Goal: Transaction & Acquisition: Book appointment/travel/reservation

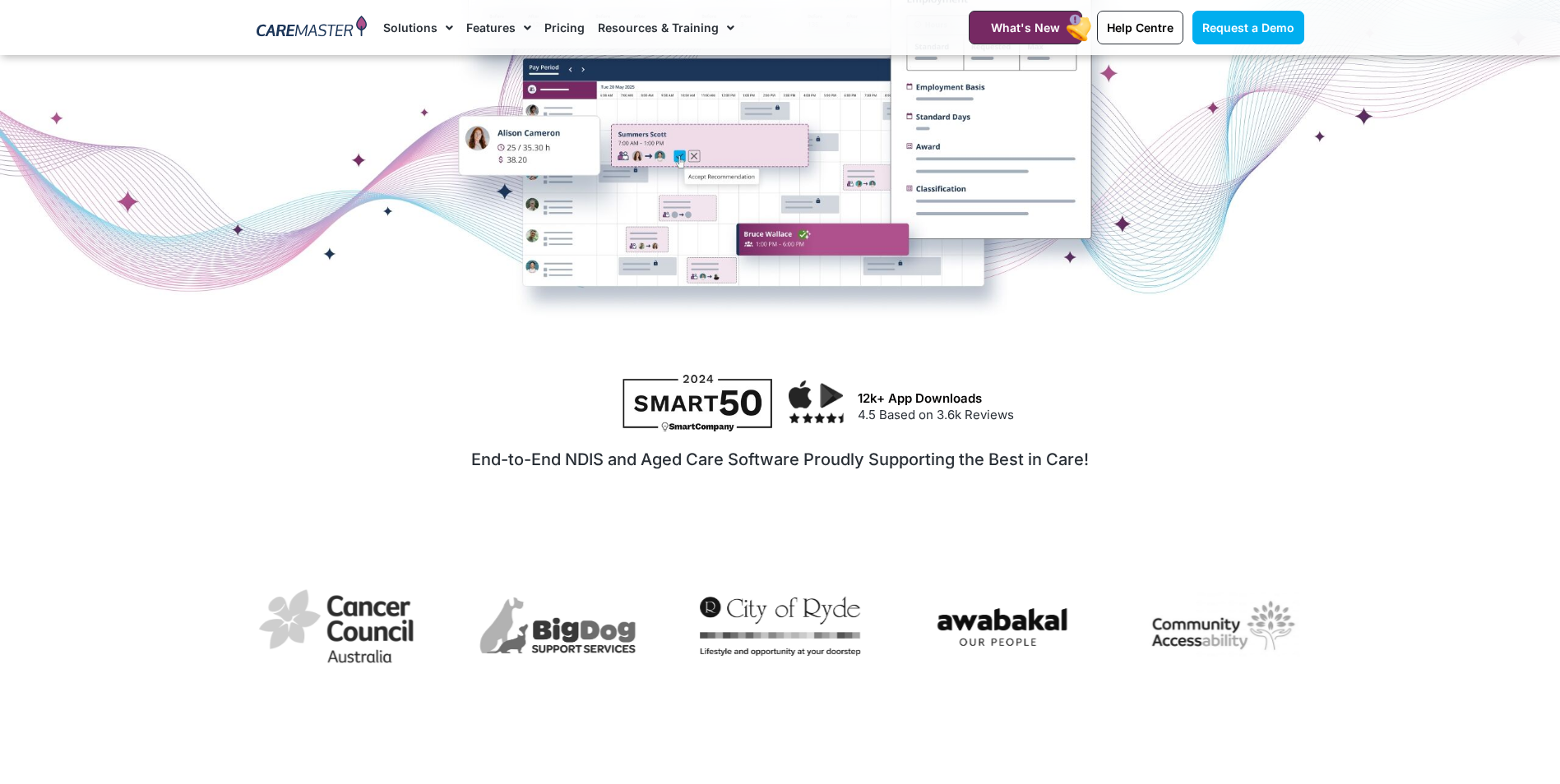
scroll to position [328, 0]
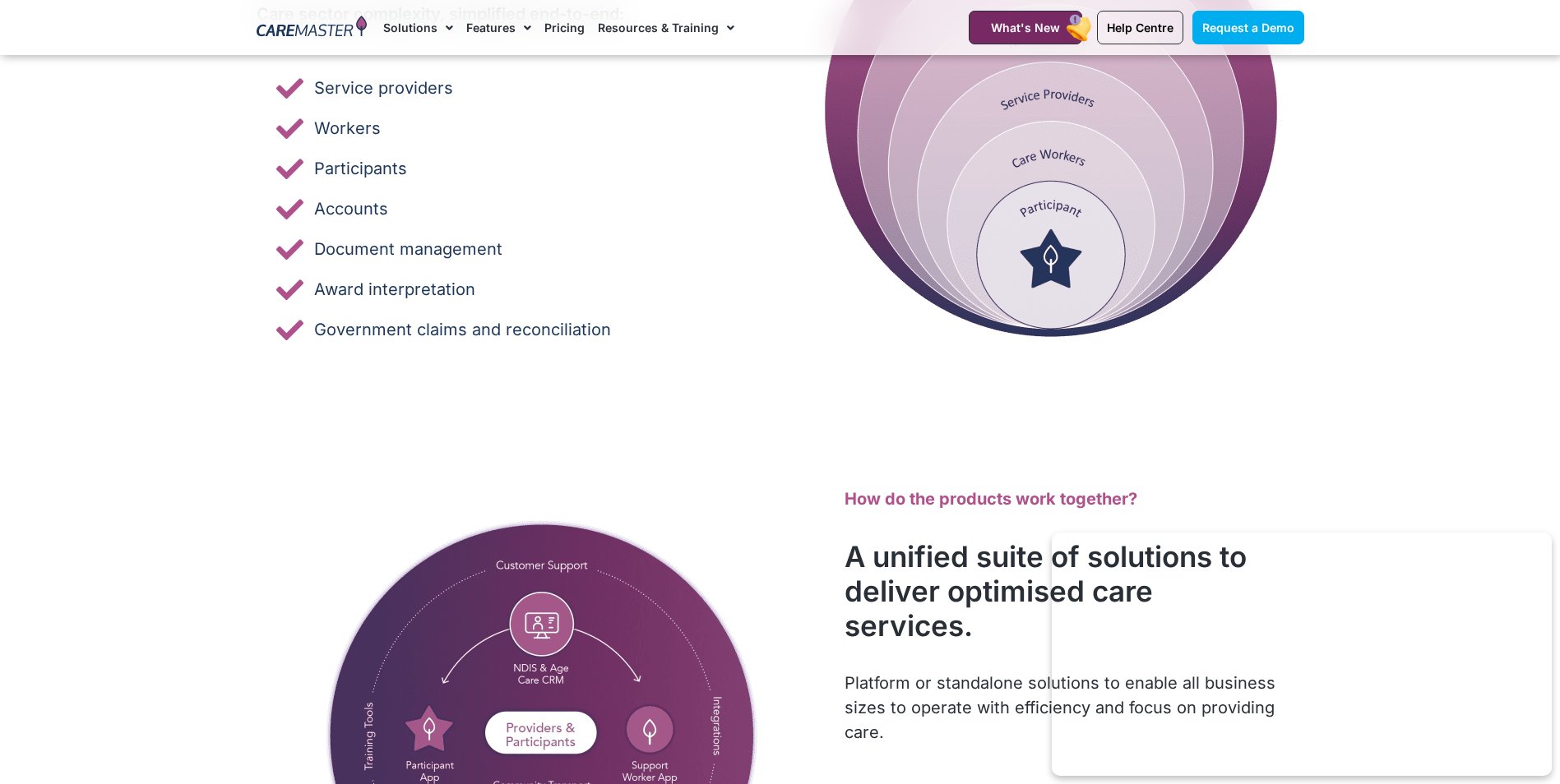
scroll to position [2712, 0]
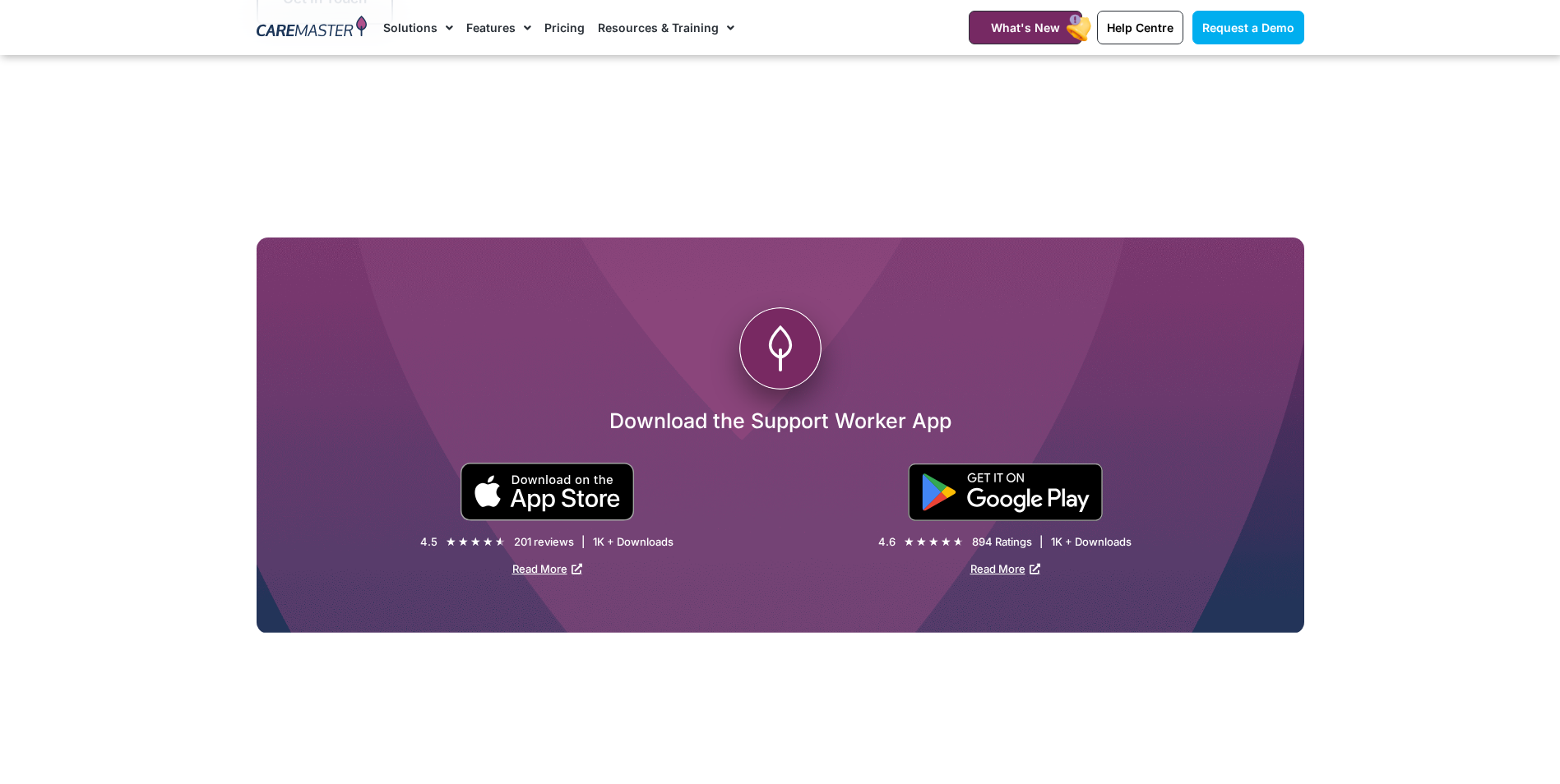
scroll to position [2959, 0]
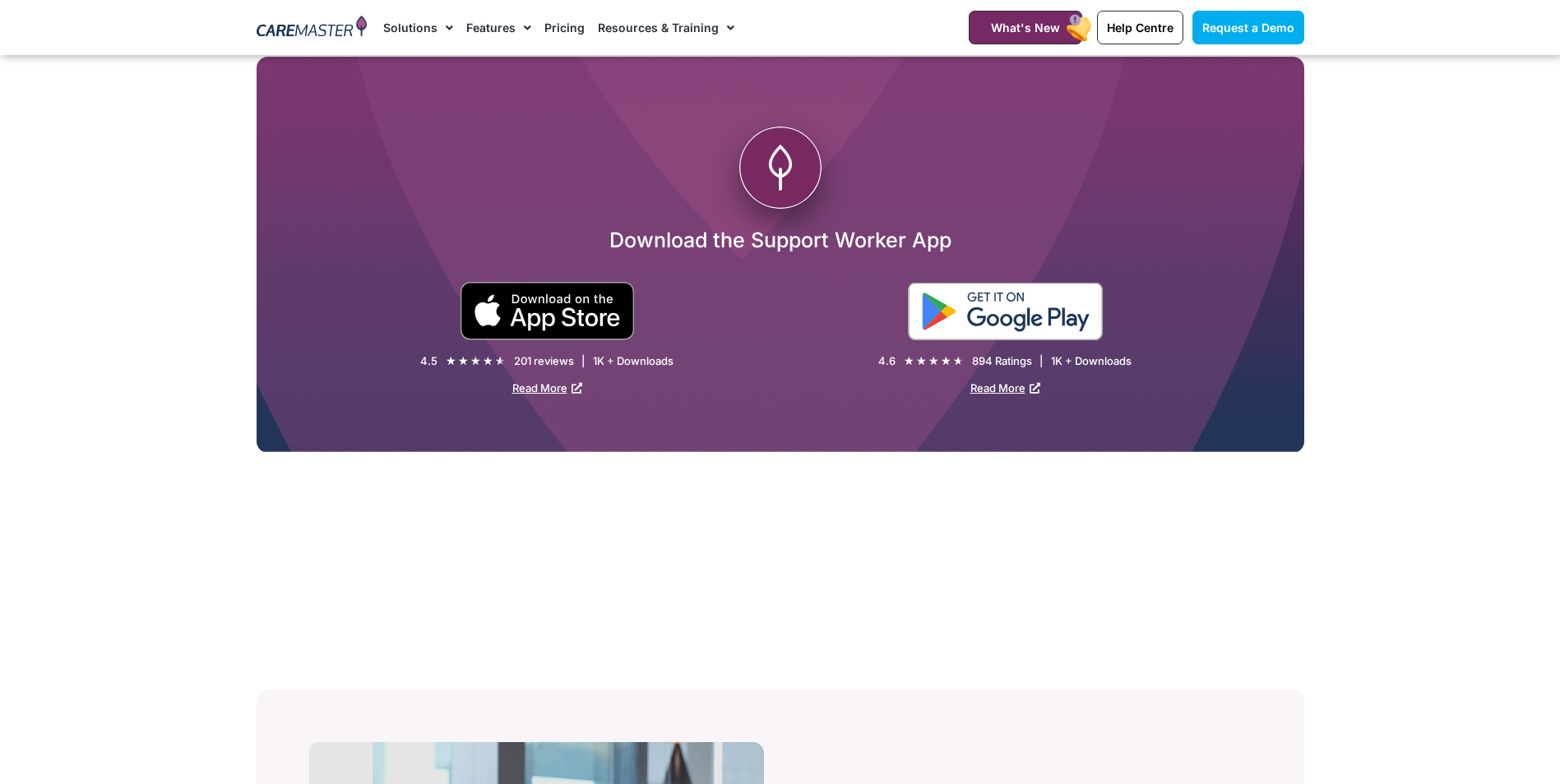
click at [1051, 313] on img at bounding box center [1005, 312] width 195 height 58
